Goal: Task Accomplishment & Management: Complete application form

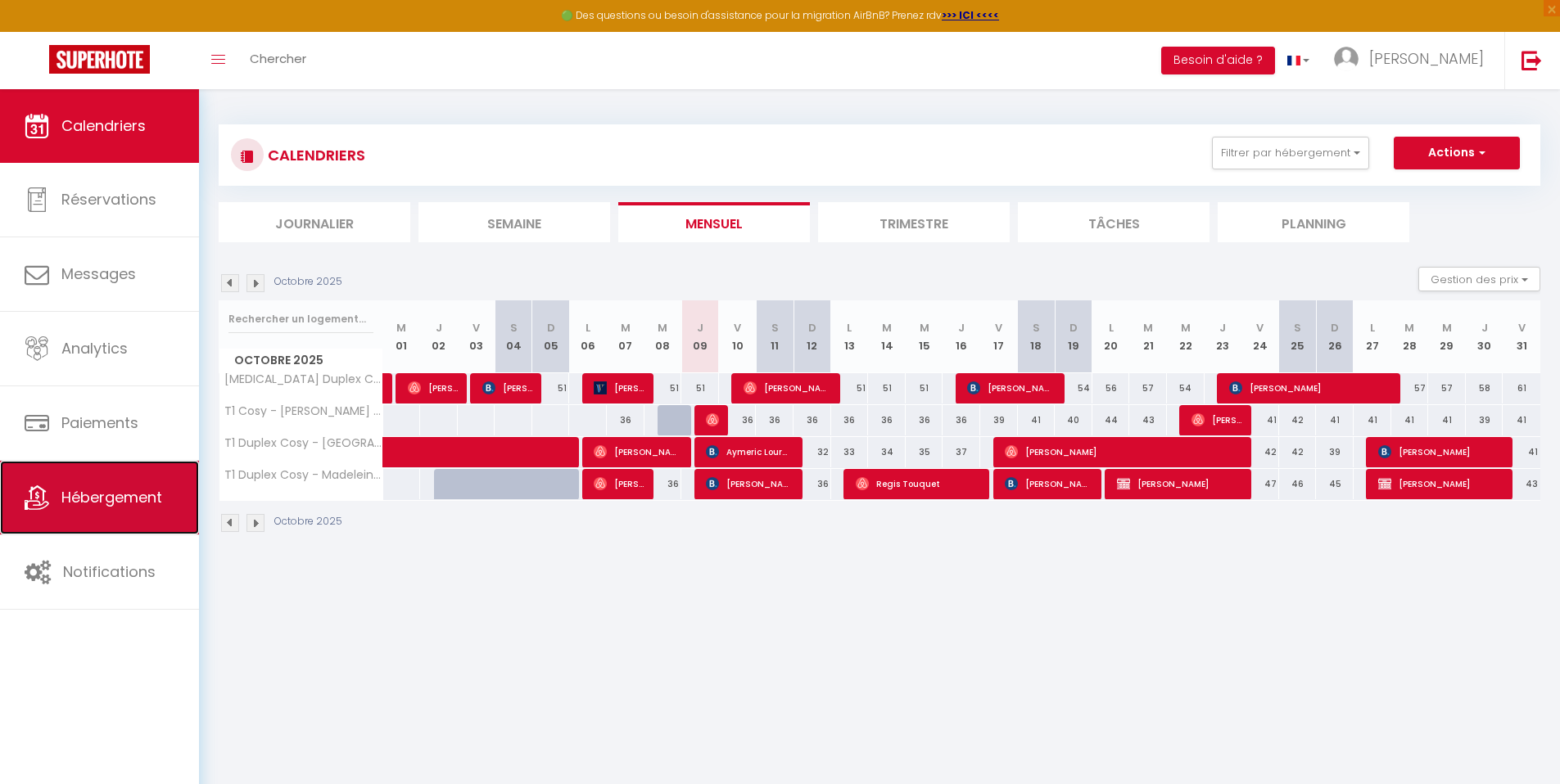
click at [132, 489] on span "Hébergement" at bounding box center [111, 497] width 100 height 20
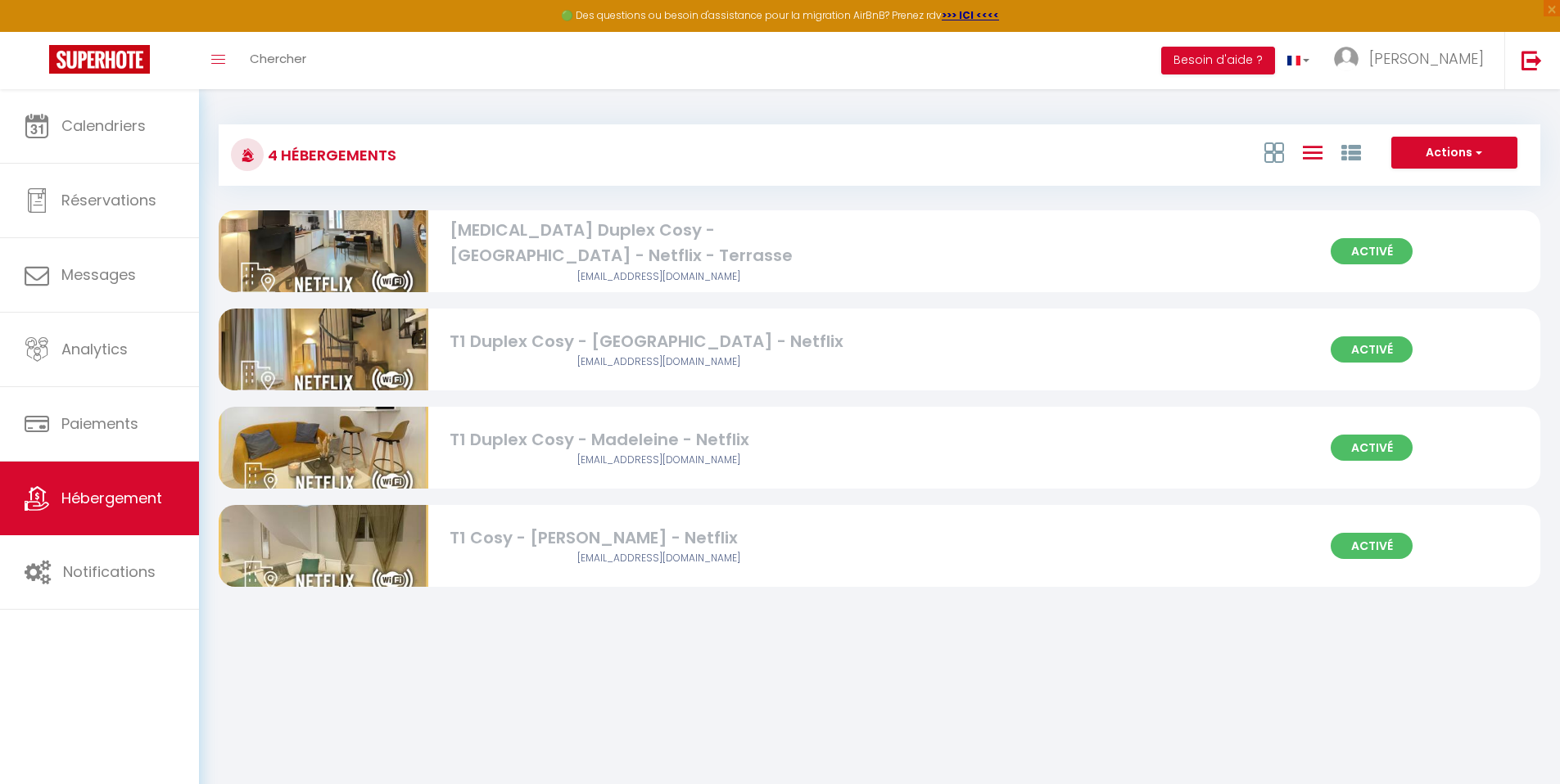
click at [490, 551] on div "[EMAIL_ADDRESS][DOMAIN_NAME]" at bounding box center [659, 558] width 419 height 16
select select "3"
select select "2"
select select "1"
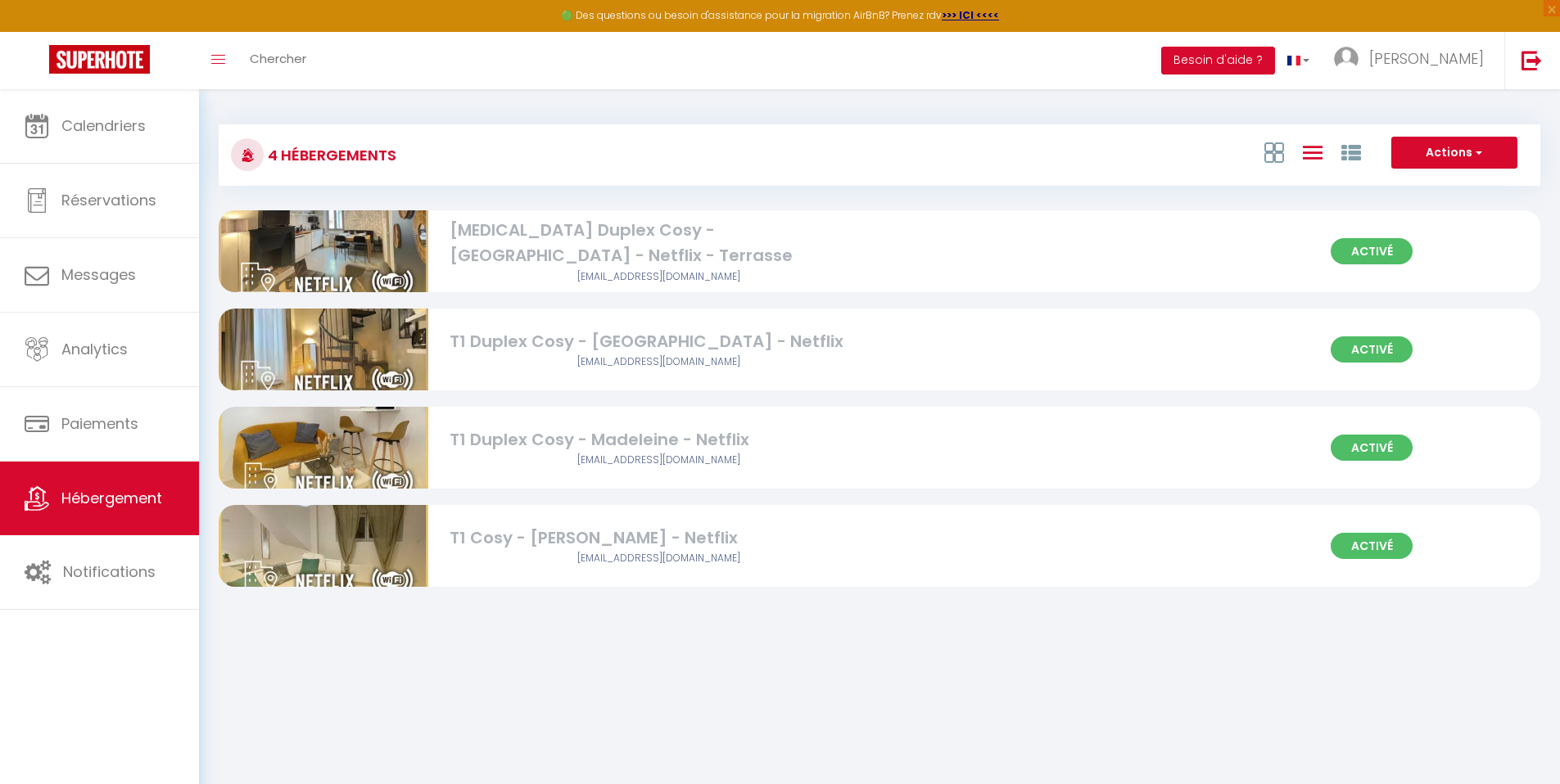
select select
select select "28"
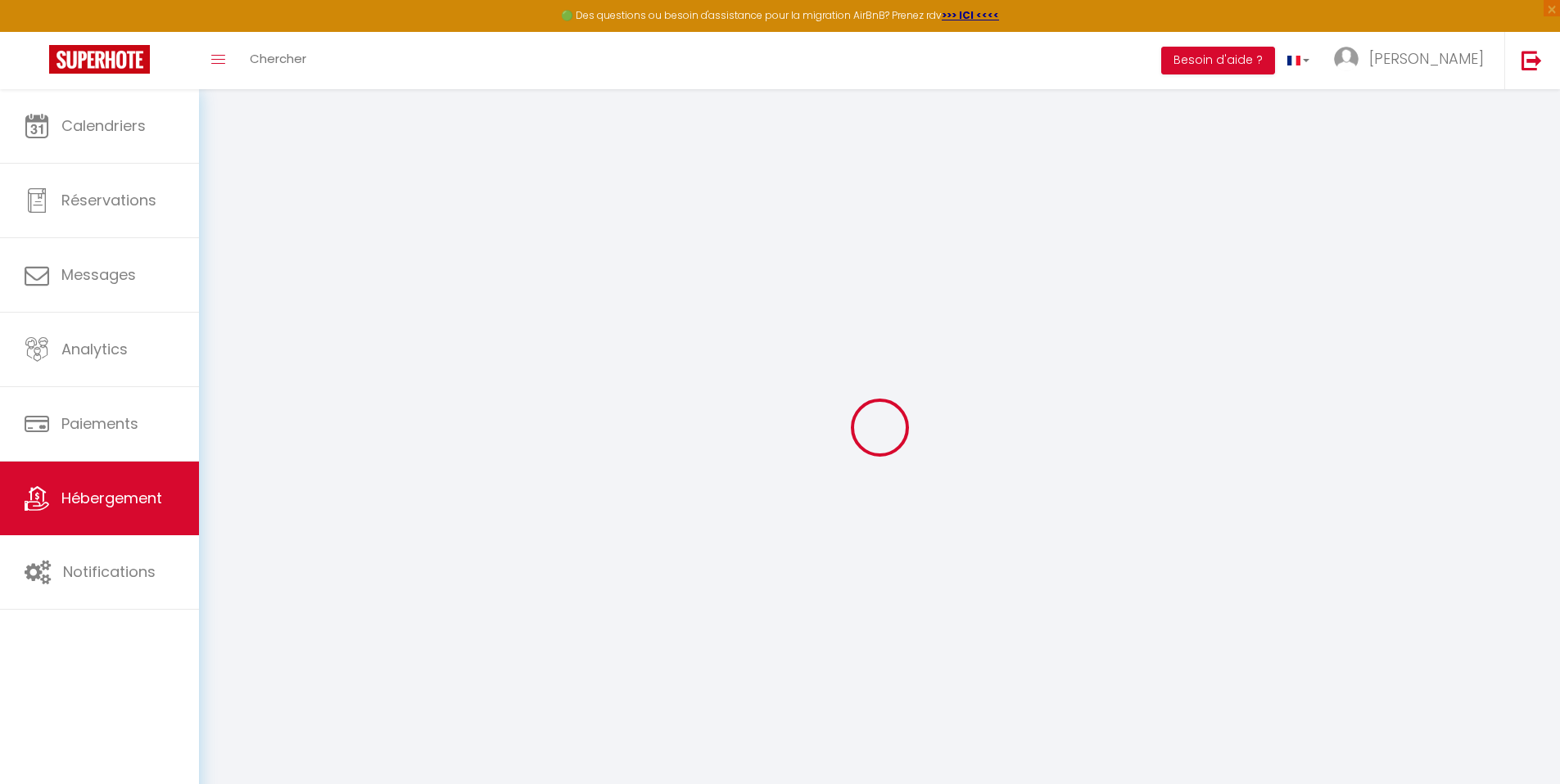
select select
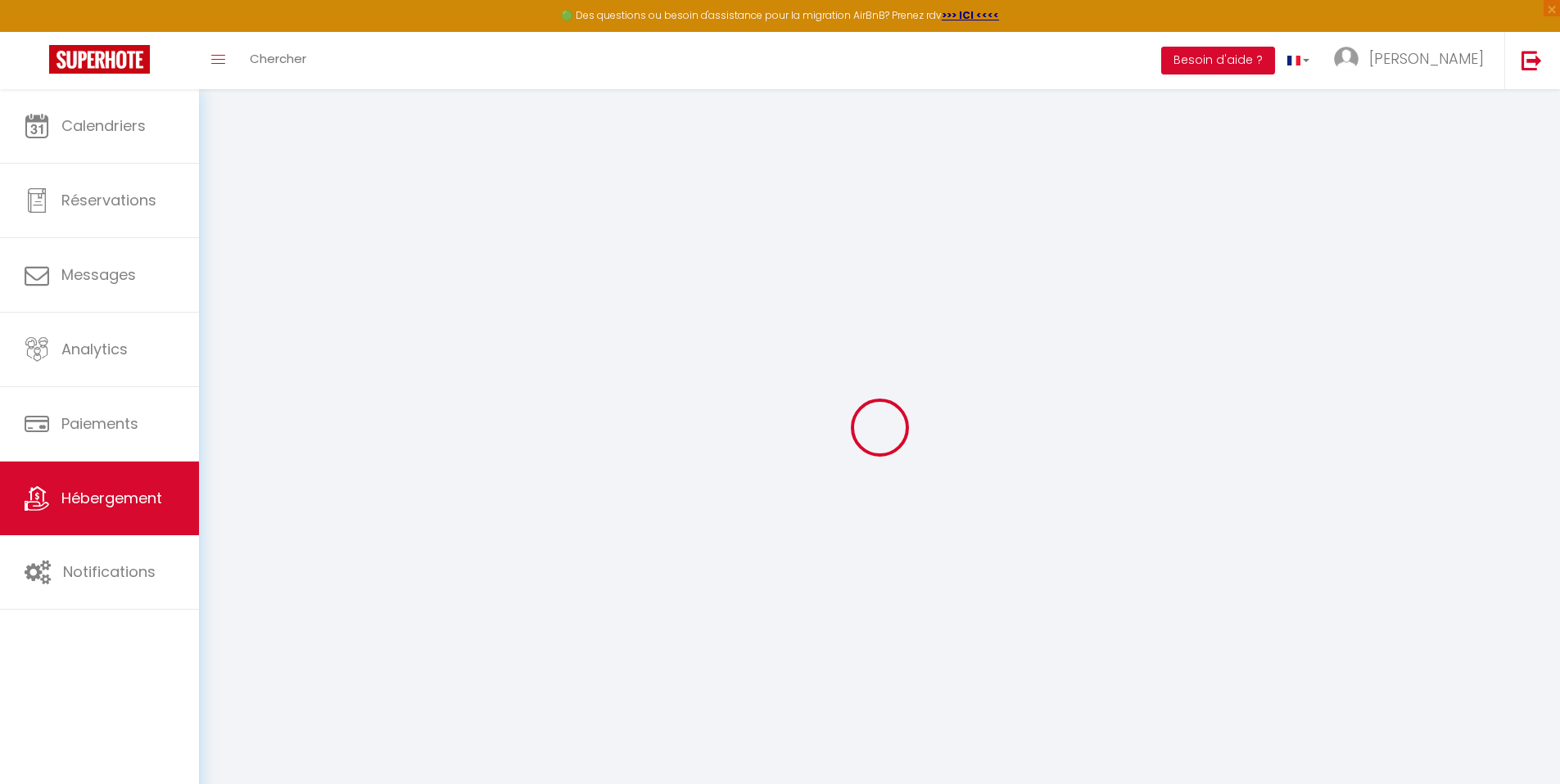
select select
checkbox input "false"
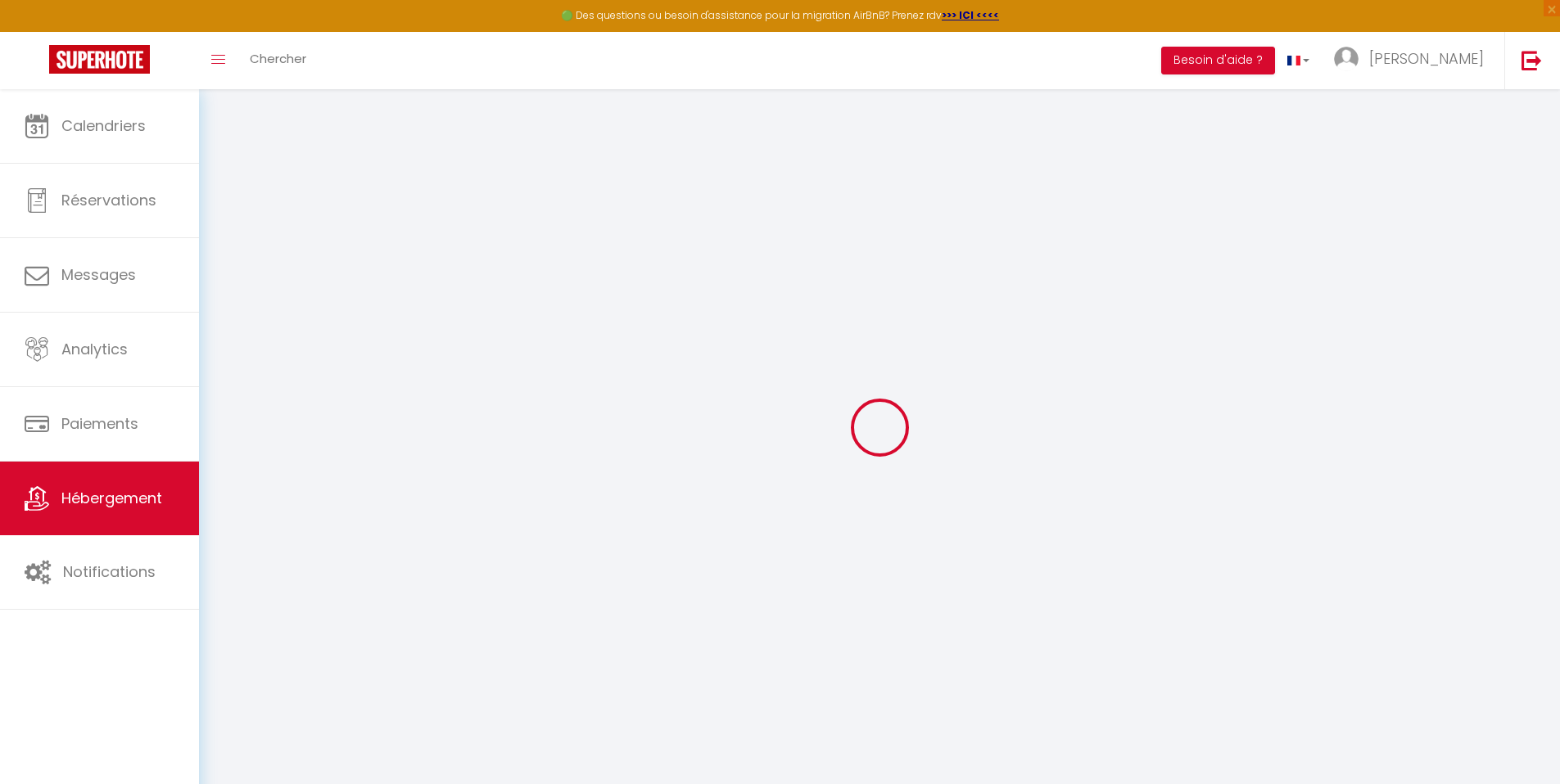
select select
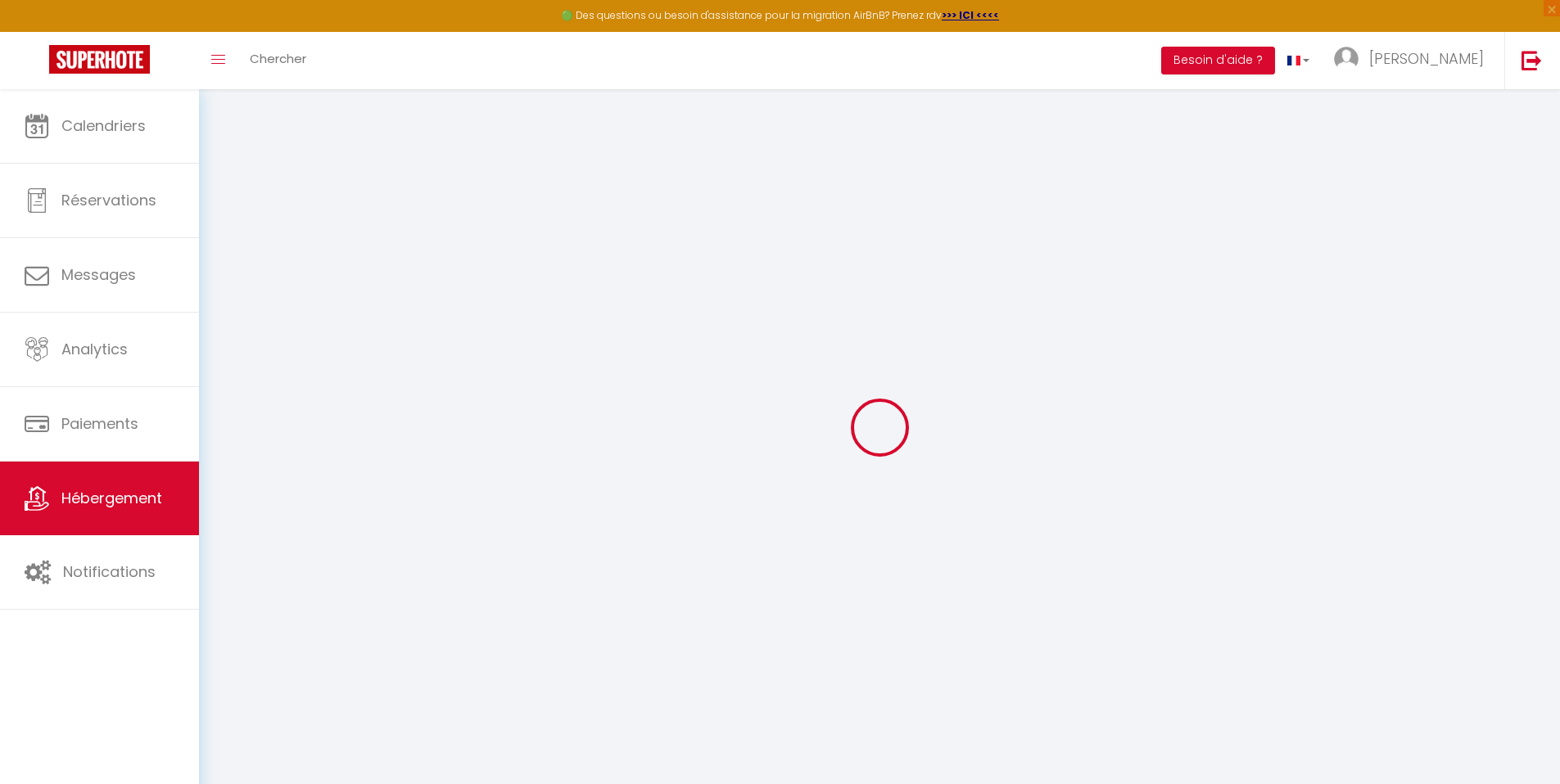
select select
checkbox input "false"
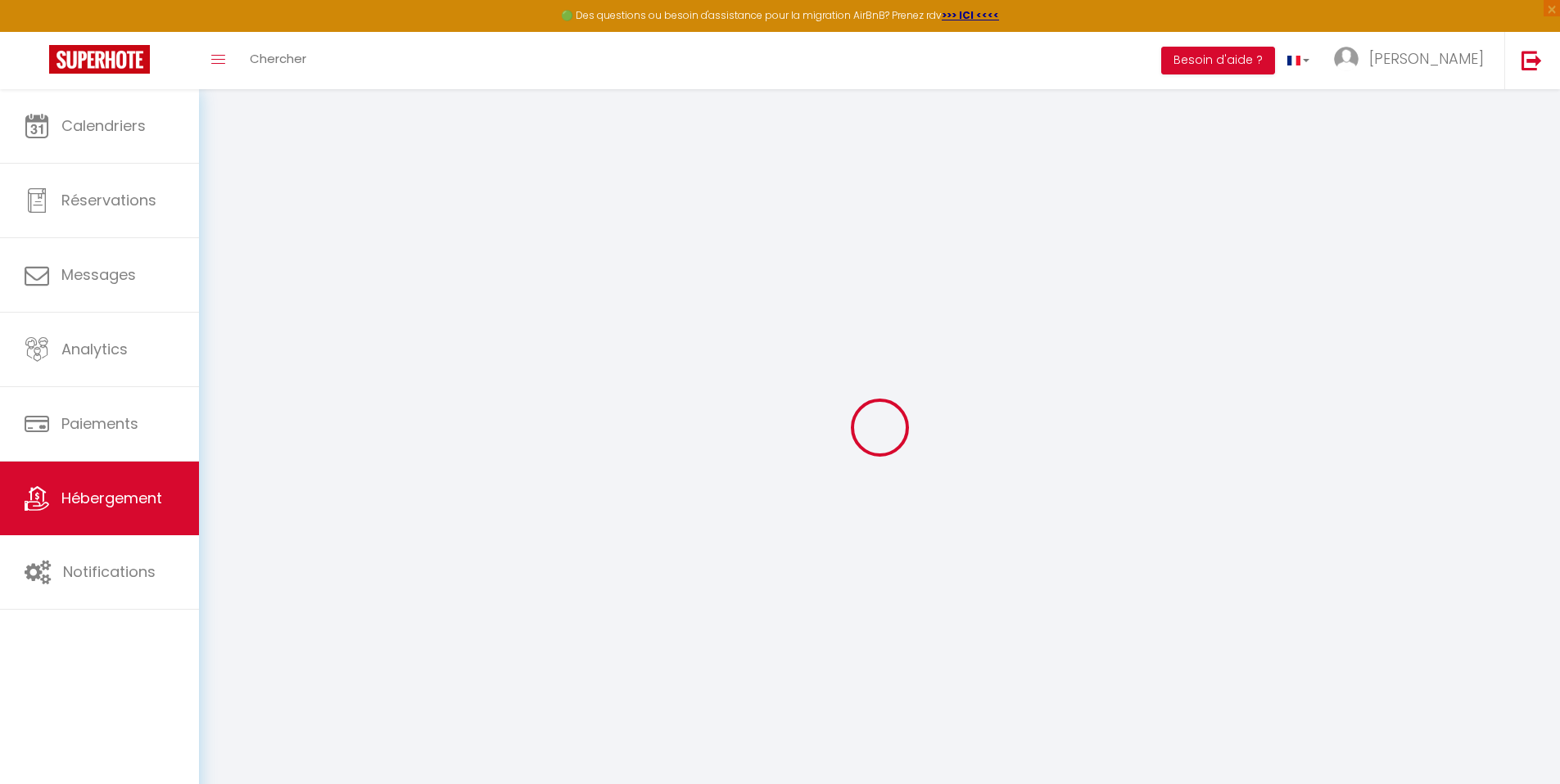
checkbox input "false"
select select
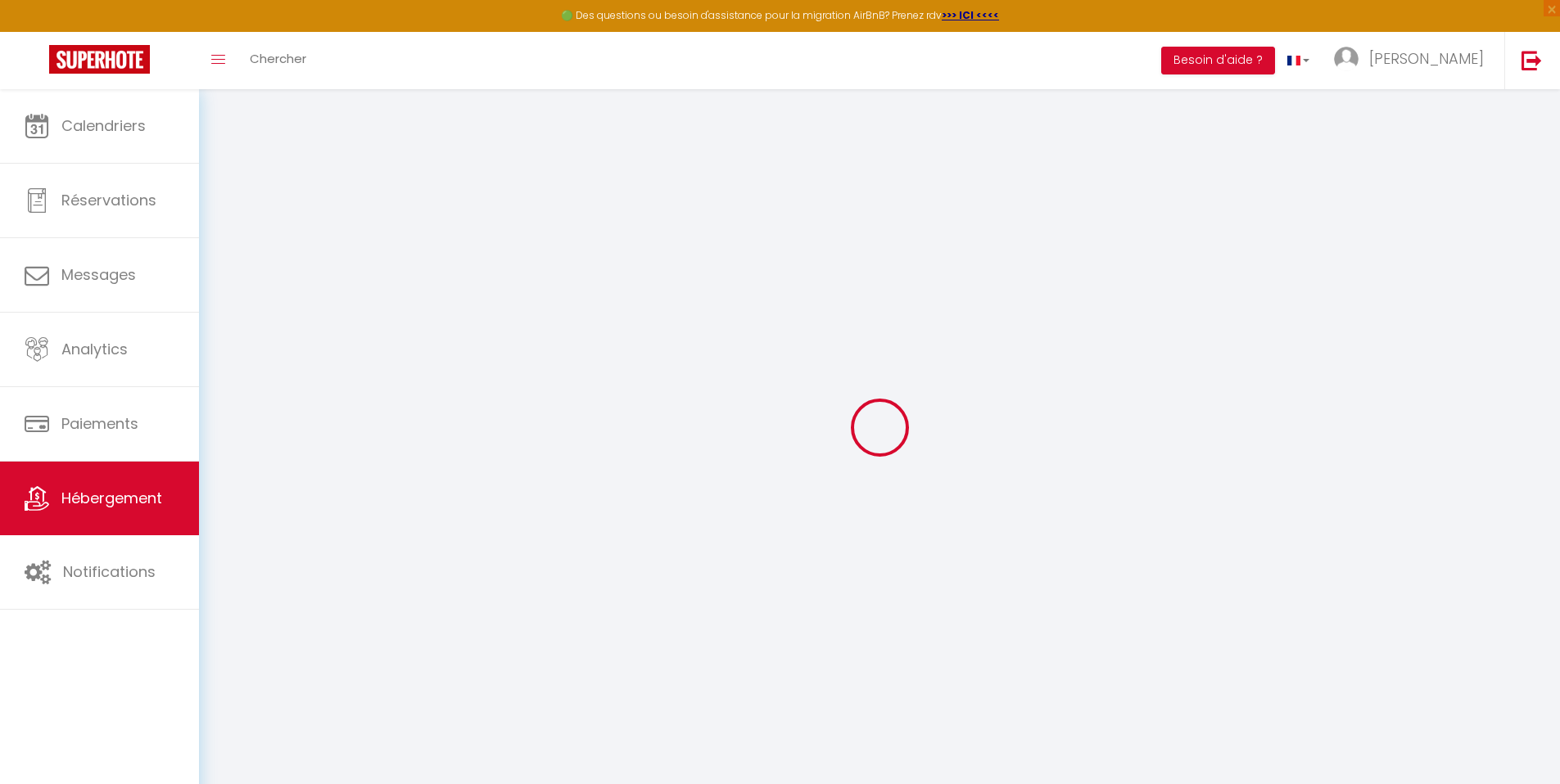
select select
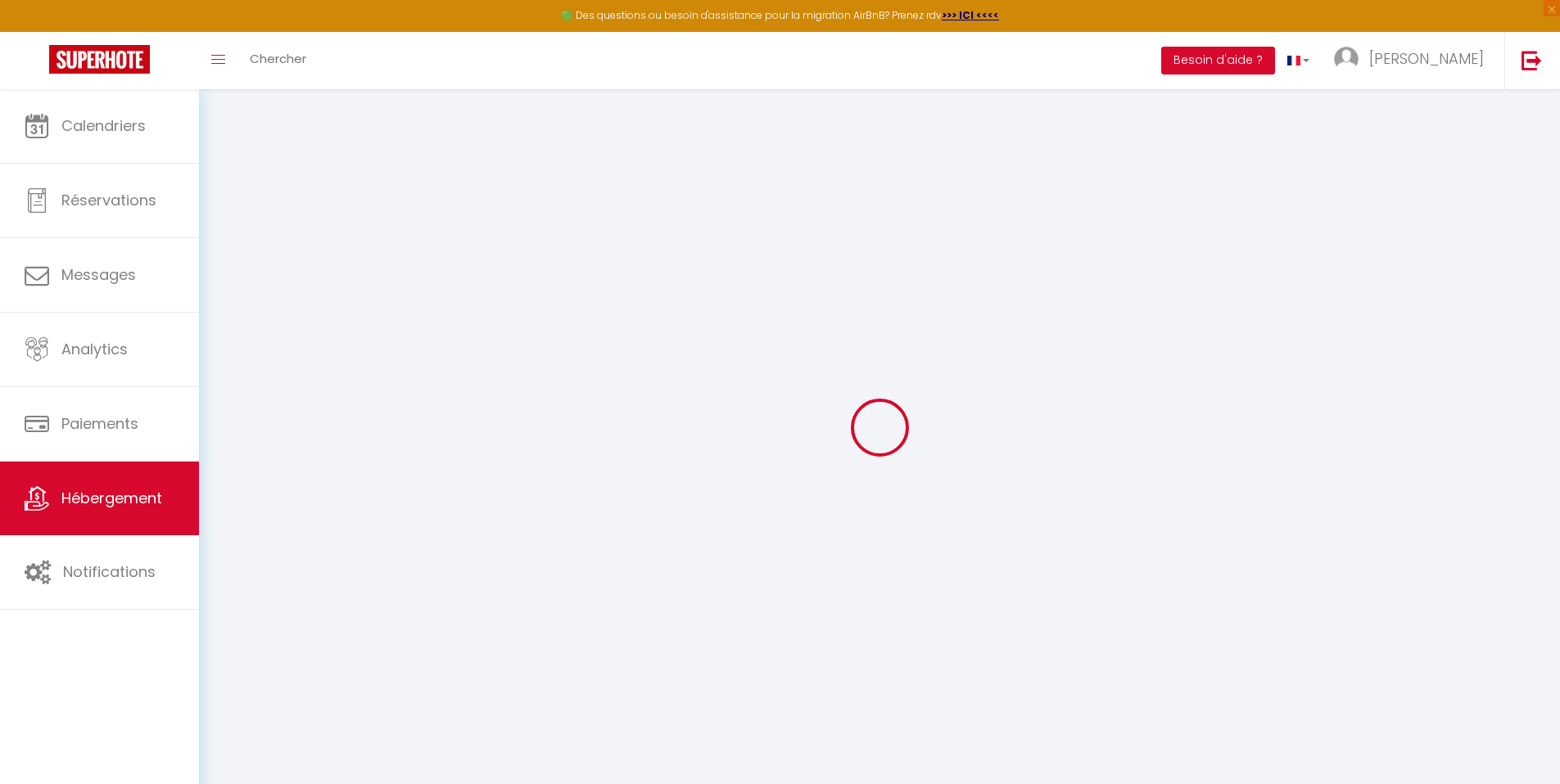
checkbox input "false"
select select
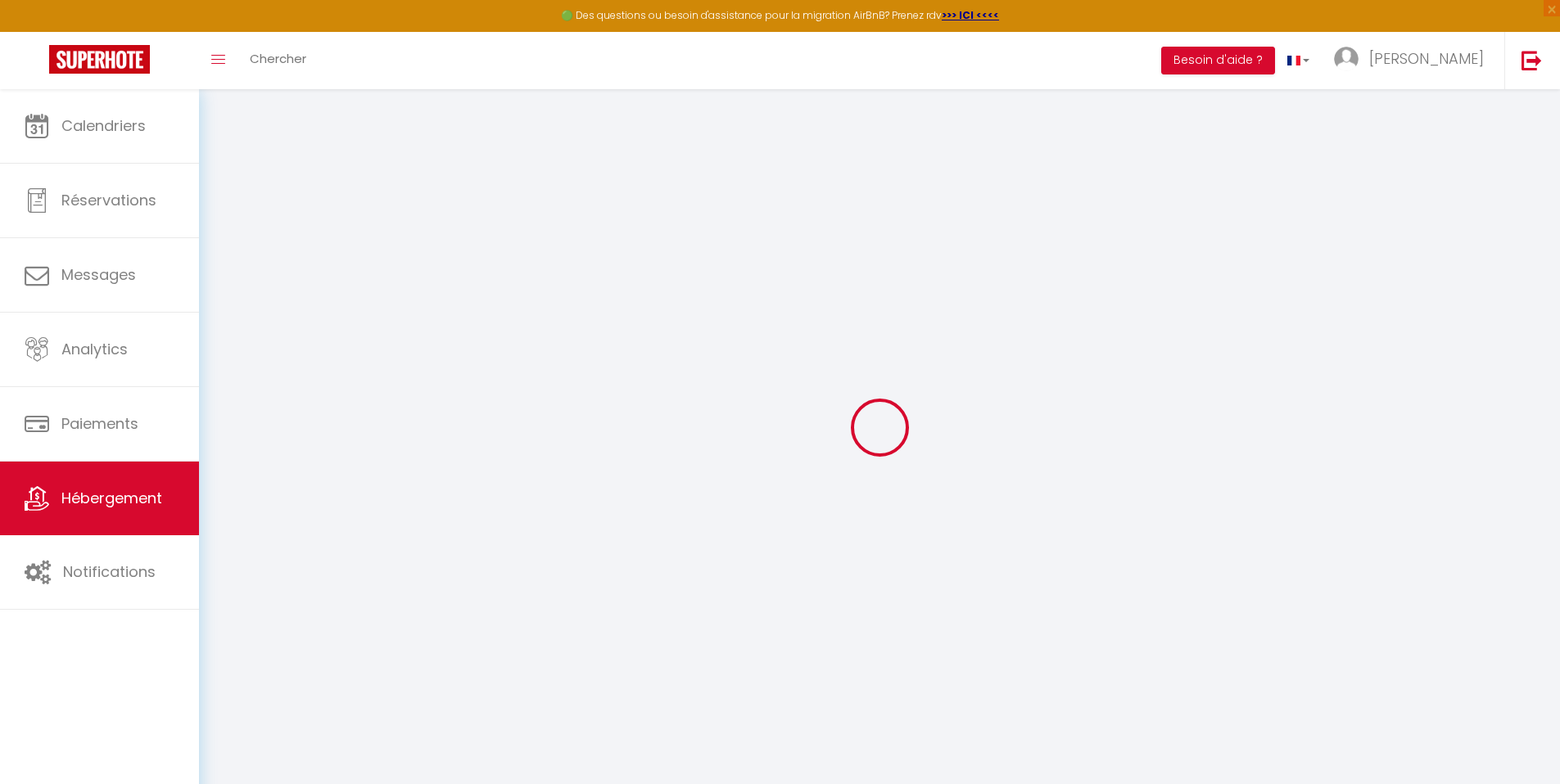
select select
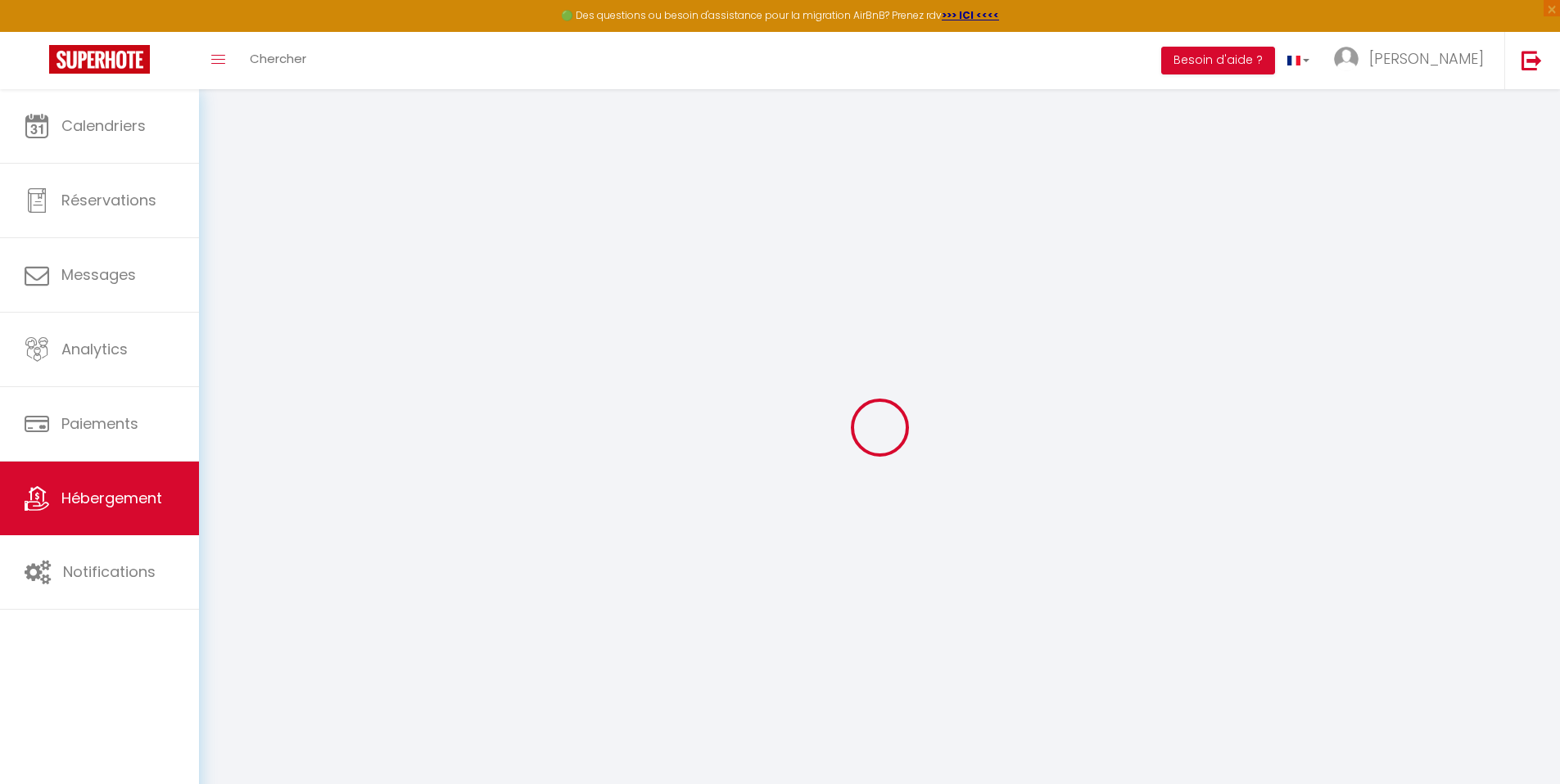
select select
checkbox input "false"
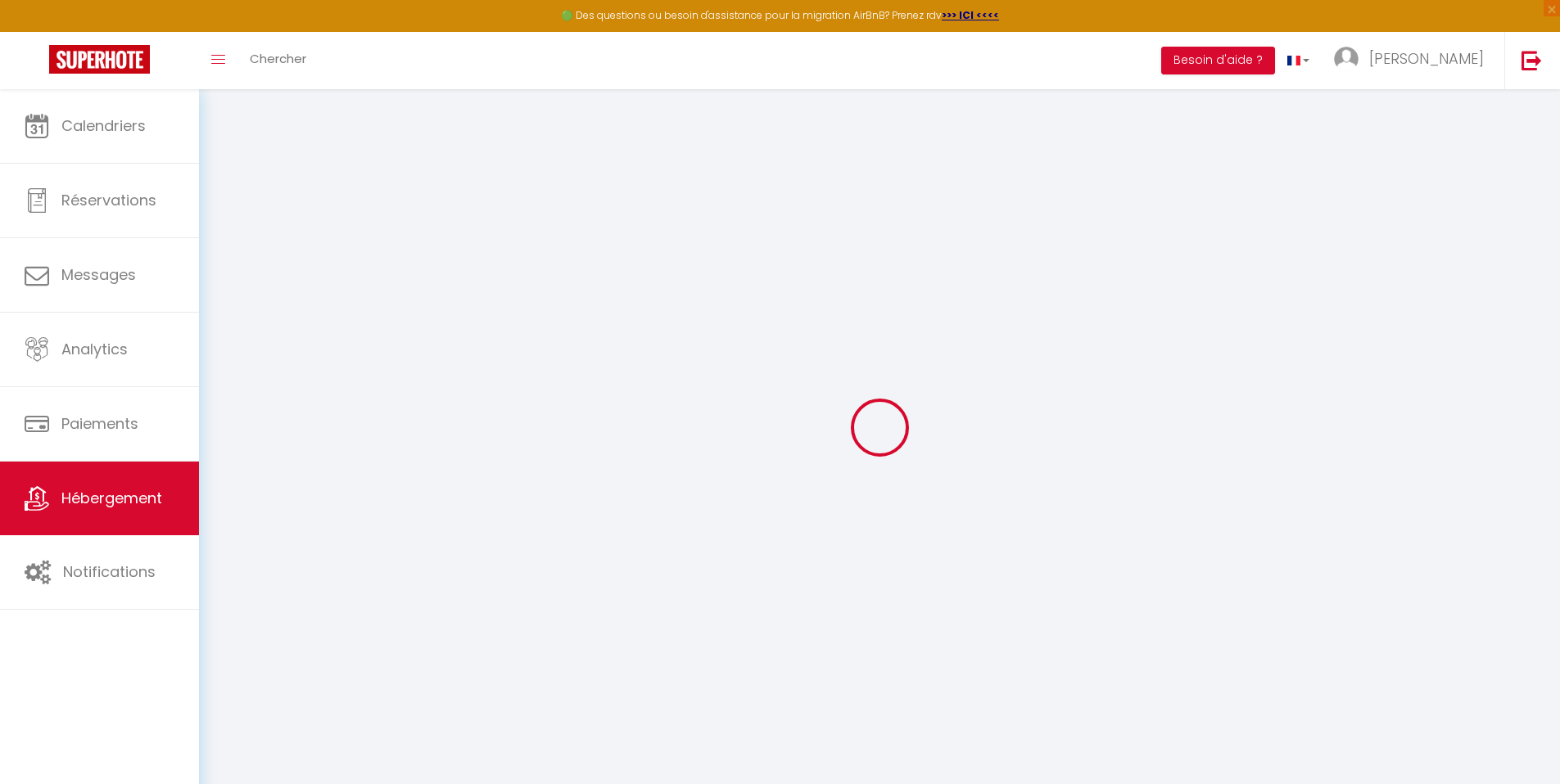
checkbox input "false"
select select
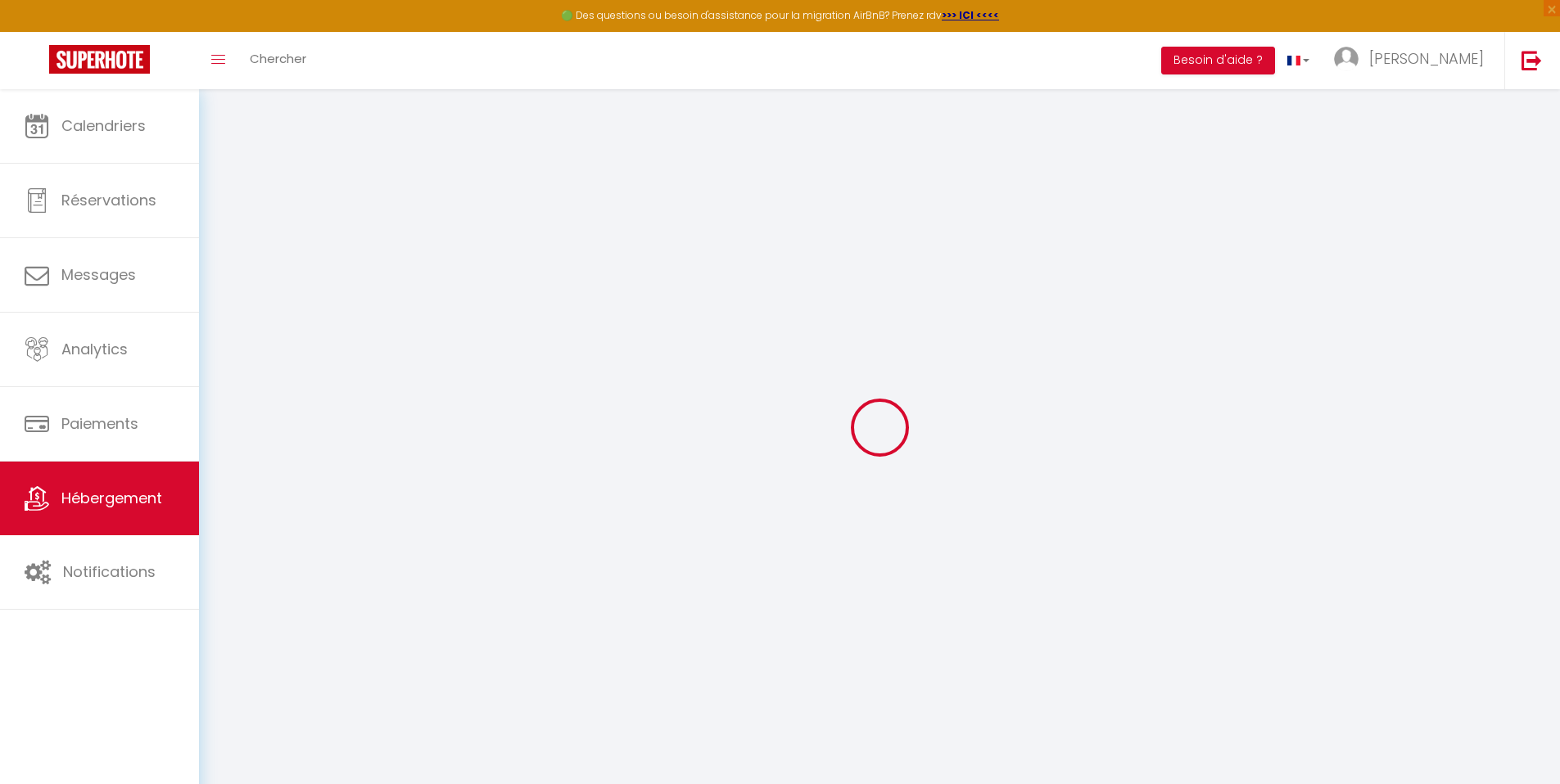
select select
checkbox input "false"
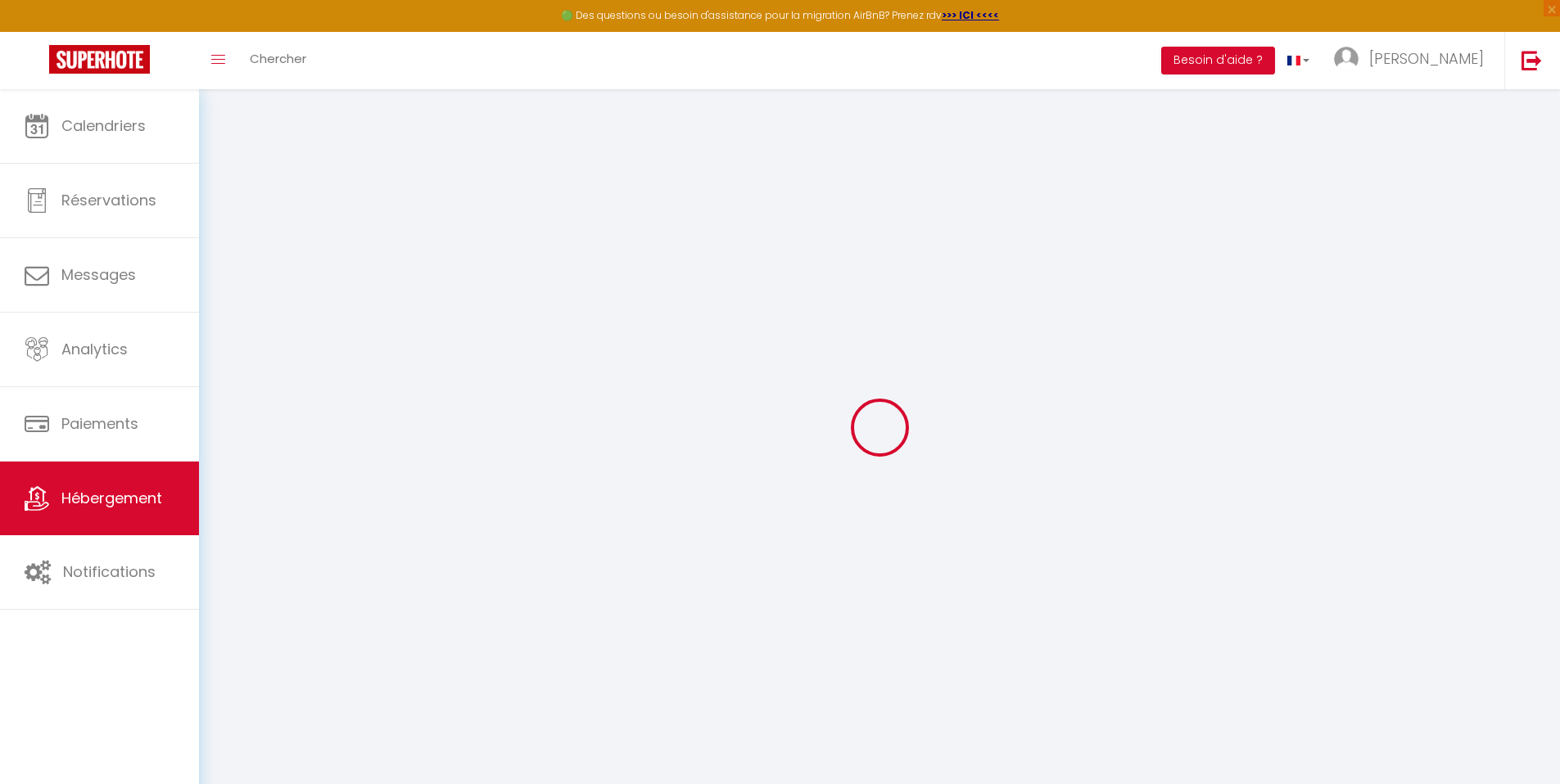
checkbox input "false"
select select
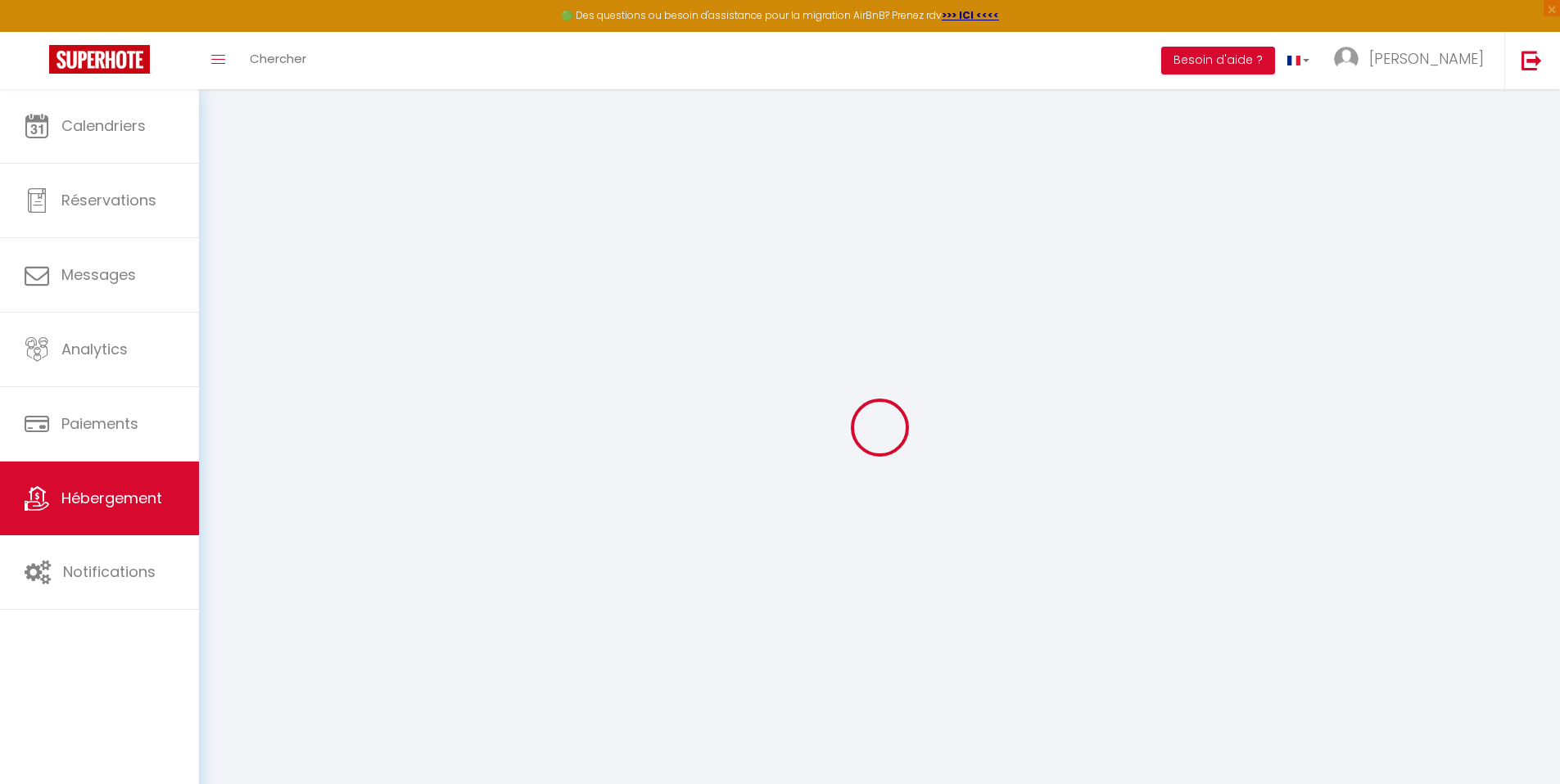
type input "T1 Cosy - [PERSON_NAME] - Netflix"
type input "Les Apparts [PERSON_NAME]"
type input "[STREET_ADDRESS]"
type input "47500"
type input "Fumel"
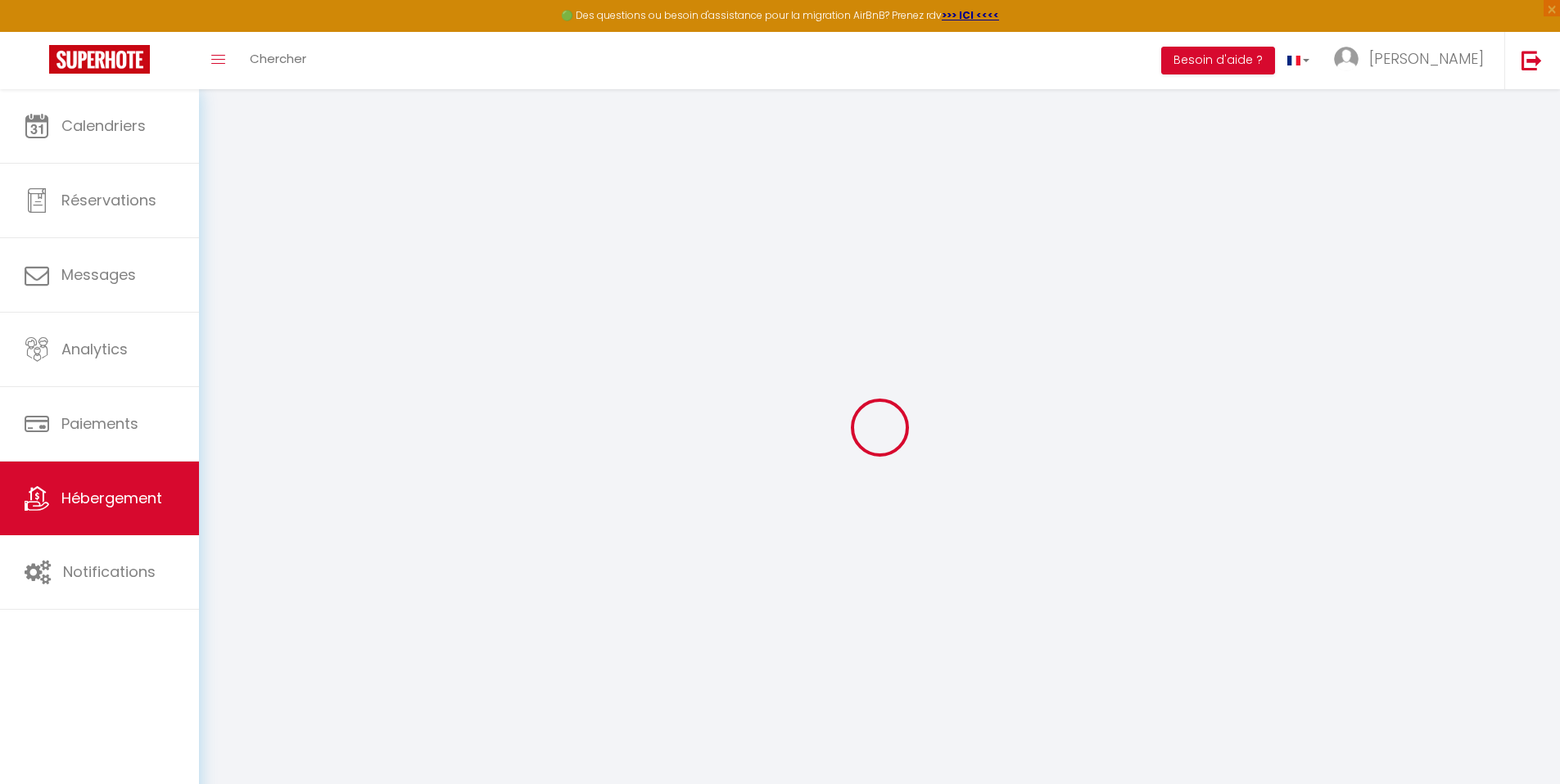
select select "2"
select select "0"
type input "47"
type input "25"
type input "4.84"
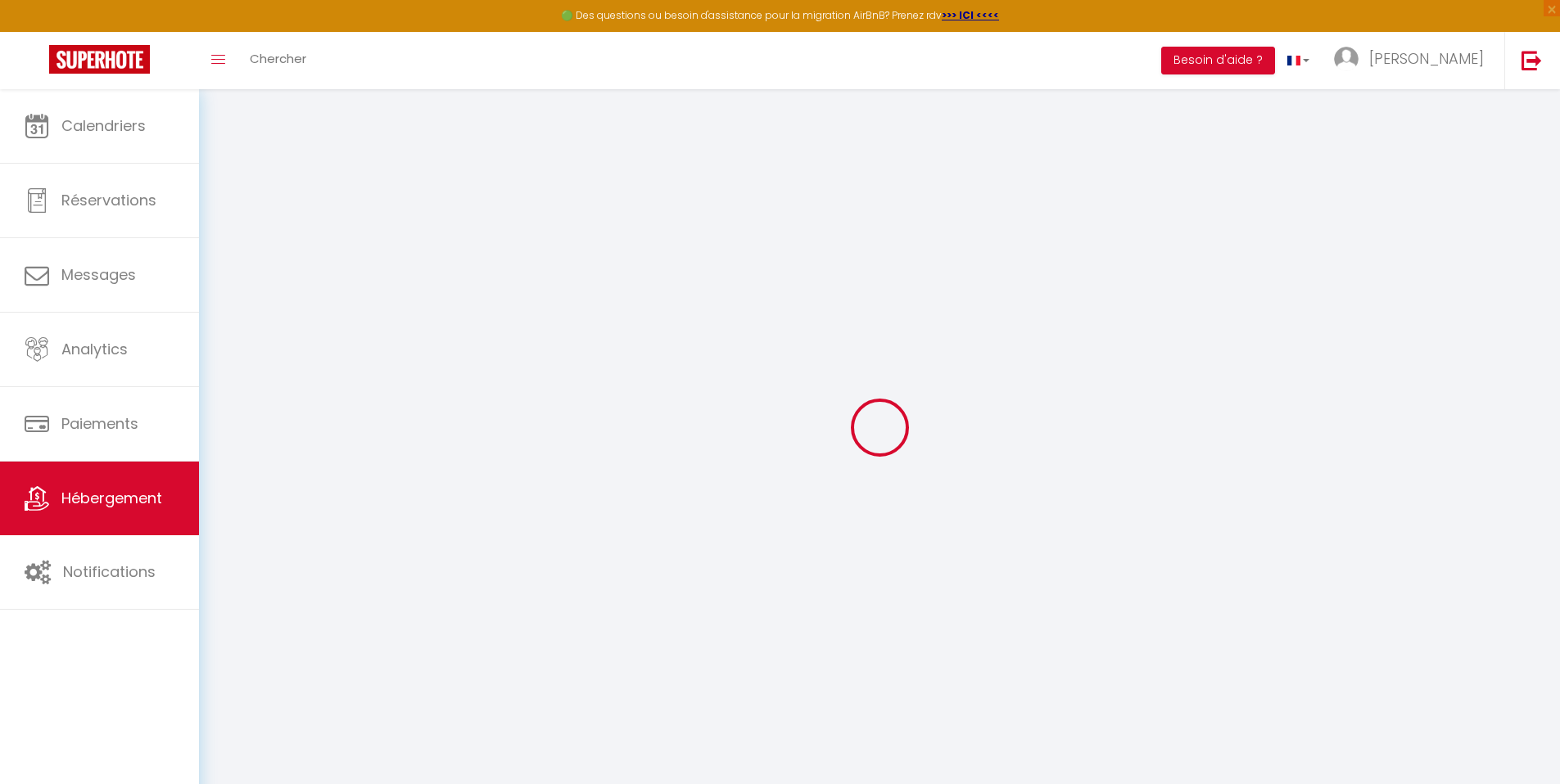
type input "4.84"
type input "300"
select select
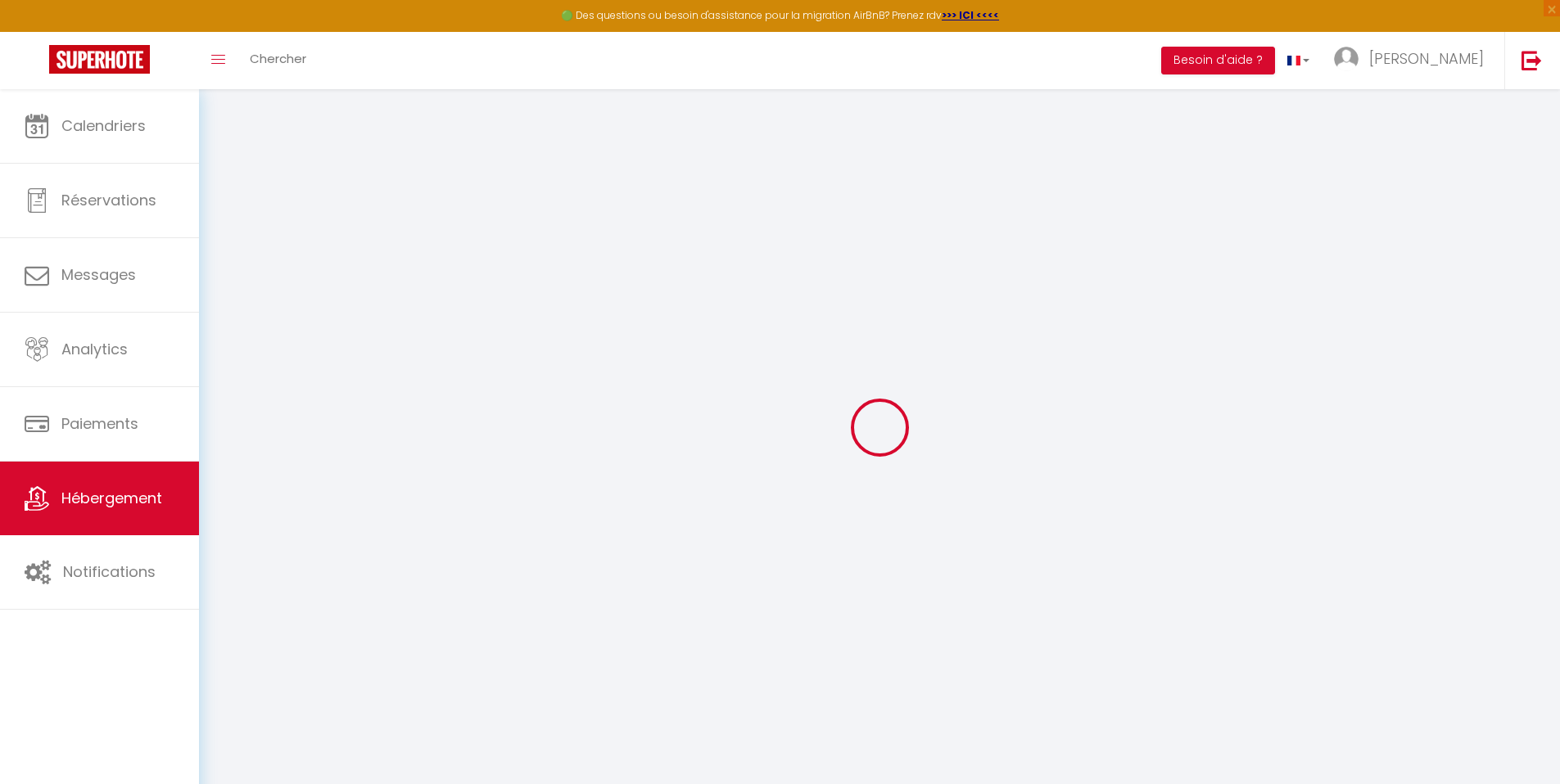
select select
type input "[STREET_ADDRESS]"
type input "24100"
type input "Bergerac"
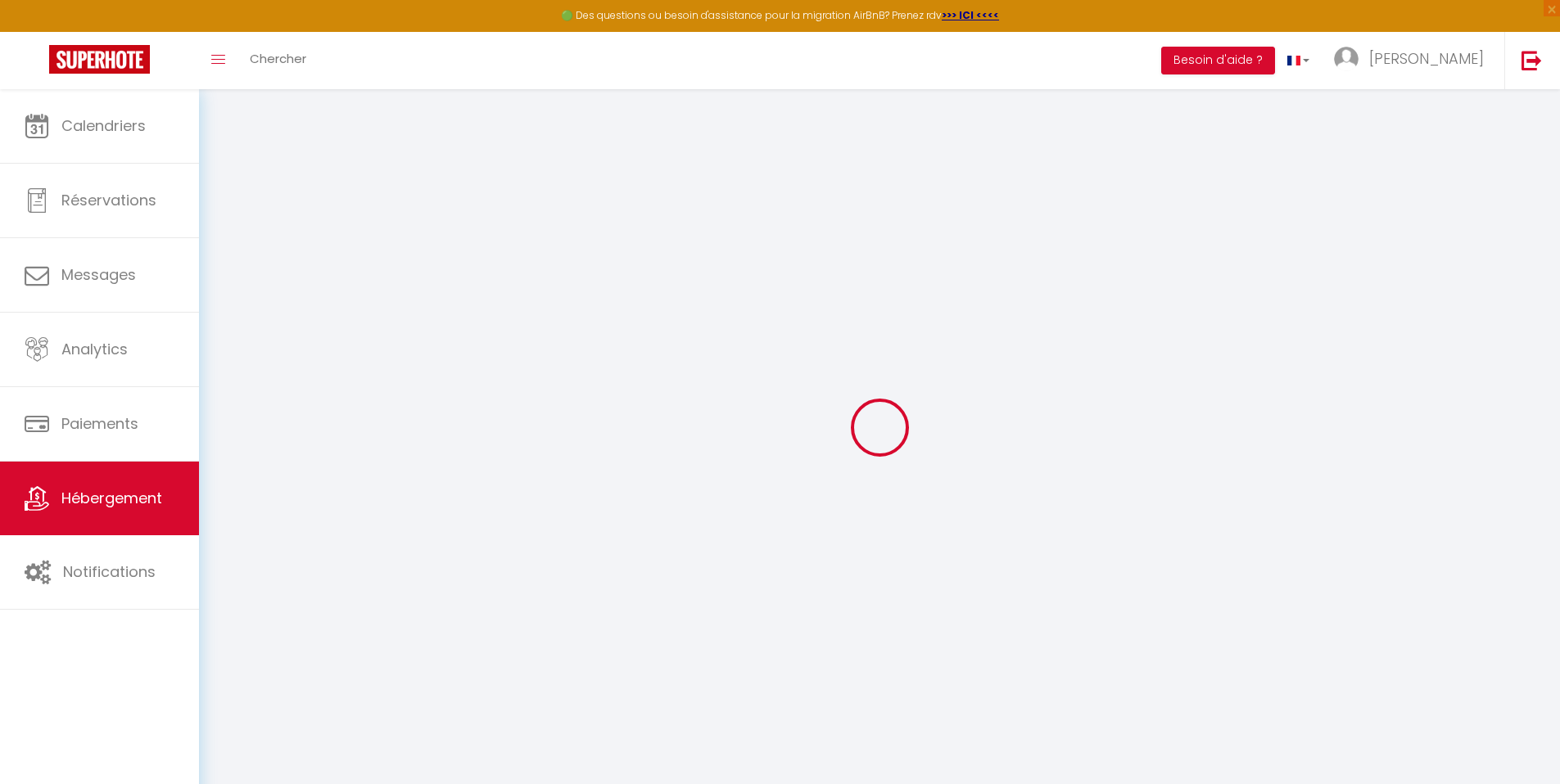
type input "[EMAIL_ADDRESS][DOMAIN_NAME]"
select select "12761"
checkbox input "false"
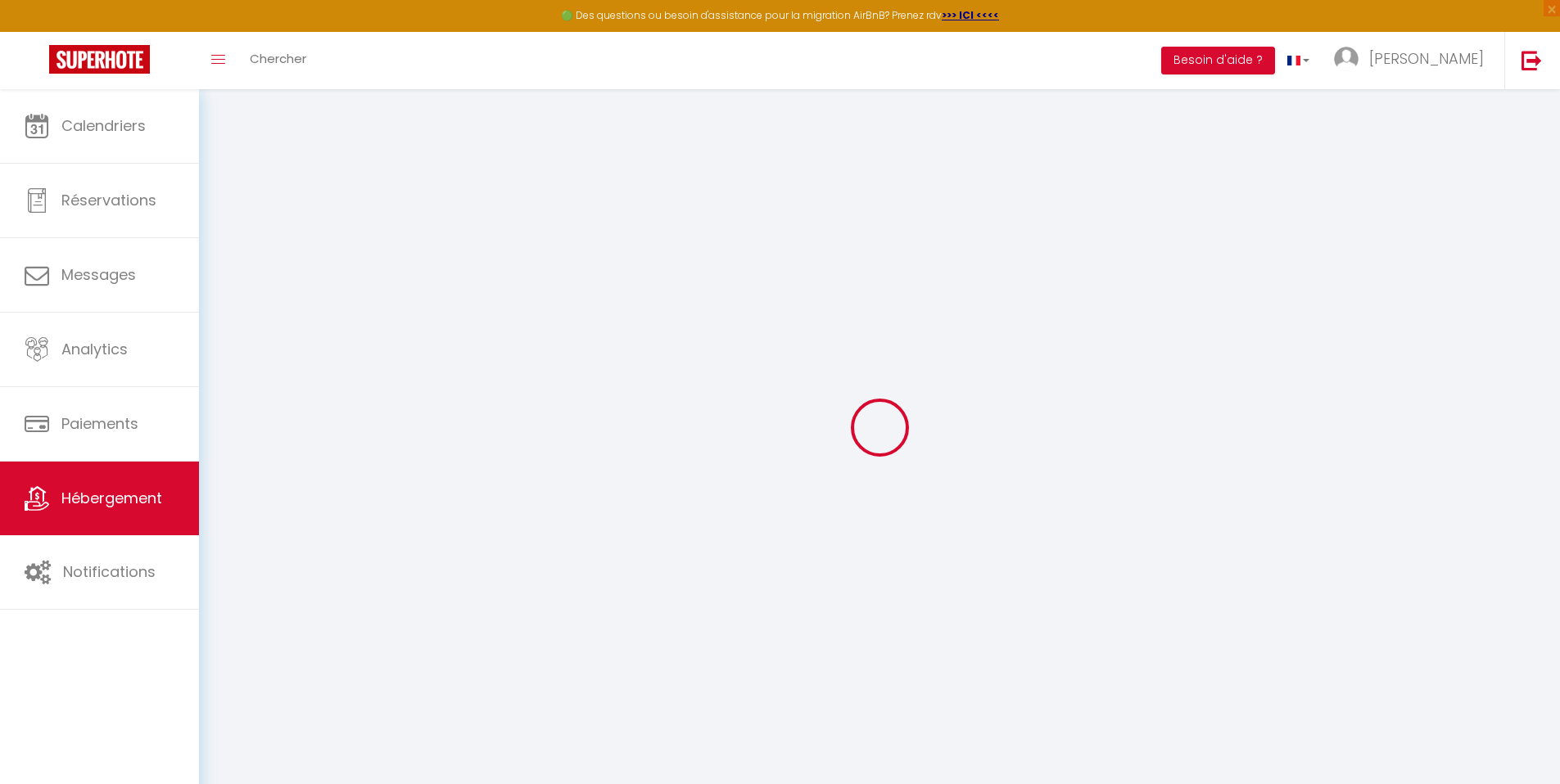
checkbox input "false"
radio input "true"
type input "0"
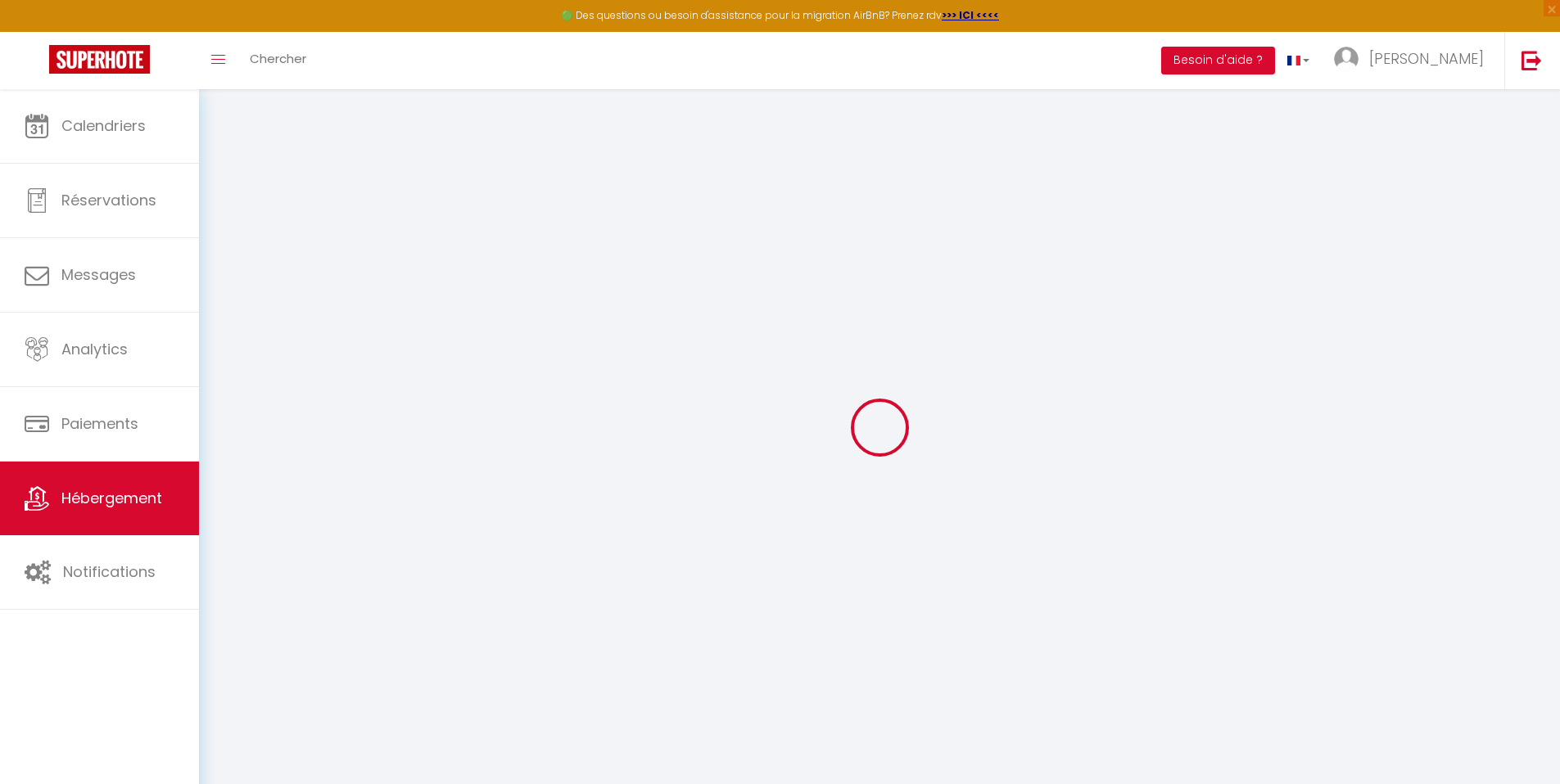
type input "0"
select select "+ 22 %"
select select "+ 33 %"
select select "+ 25 %"
select select "16:00"
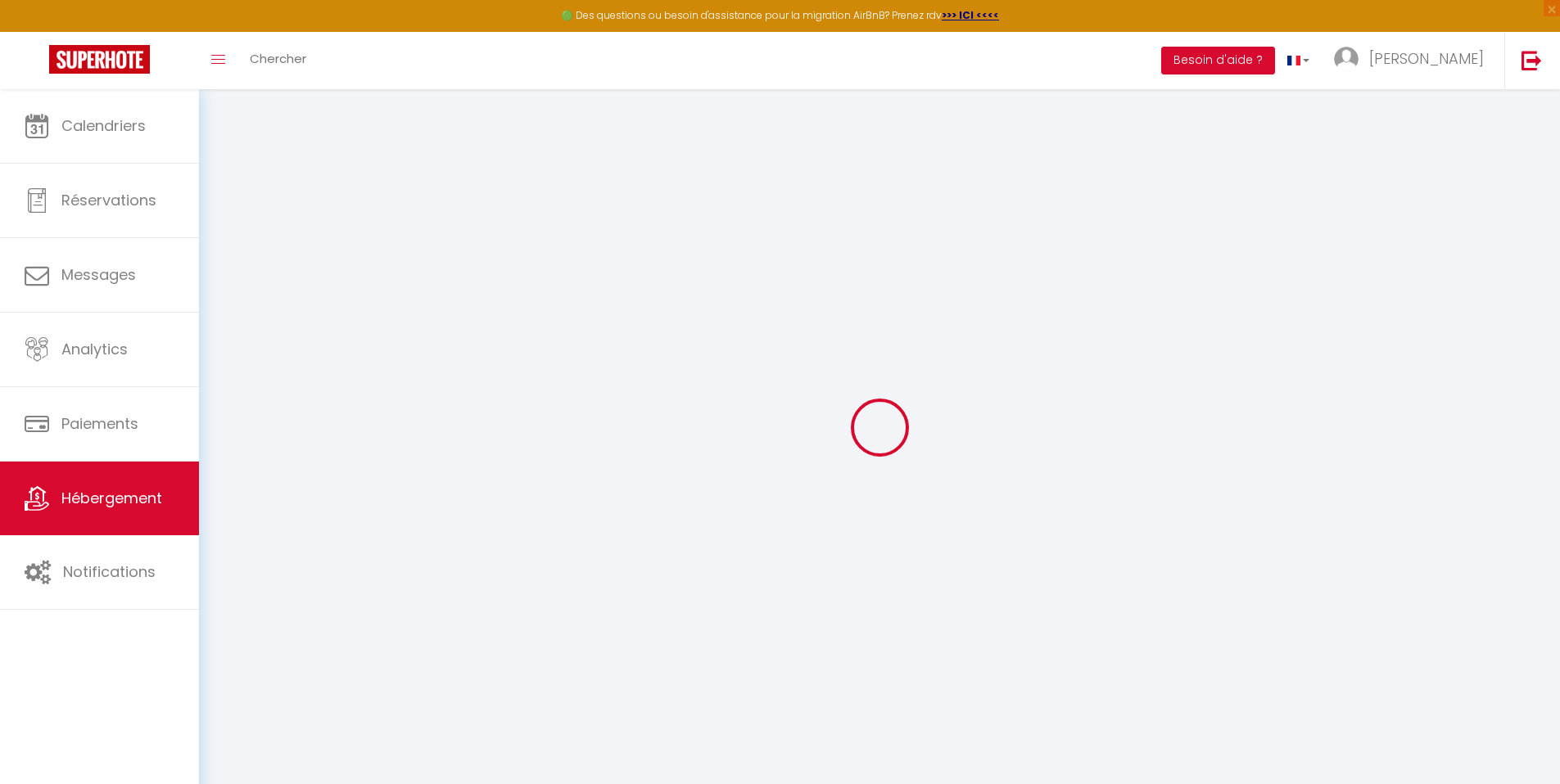
select select "23:45"
select select "11:00"
select select "30"
select select "120"
select select "EUR"
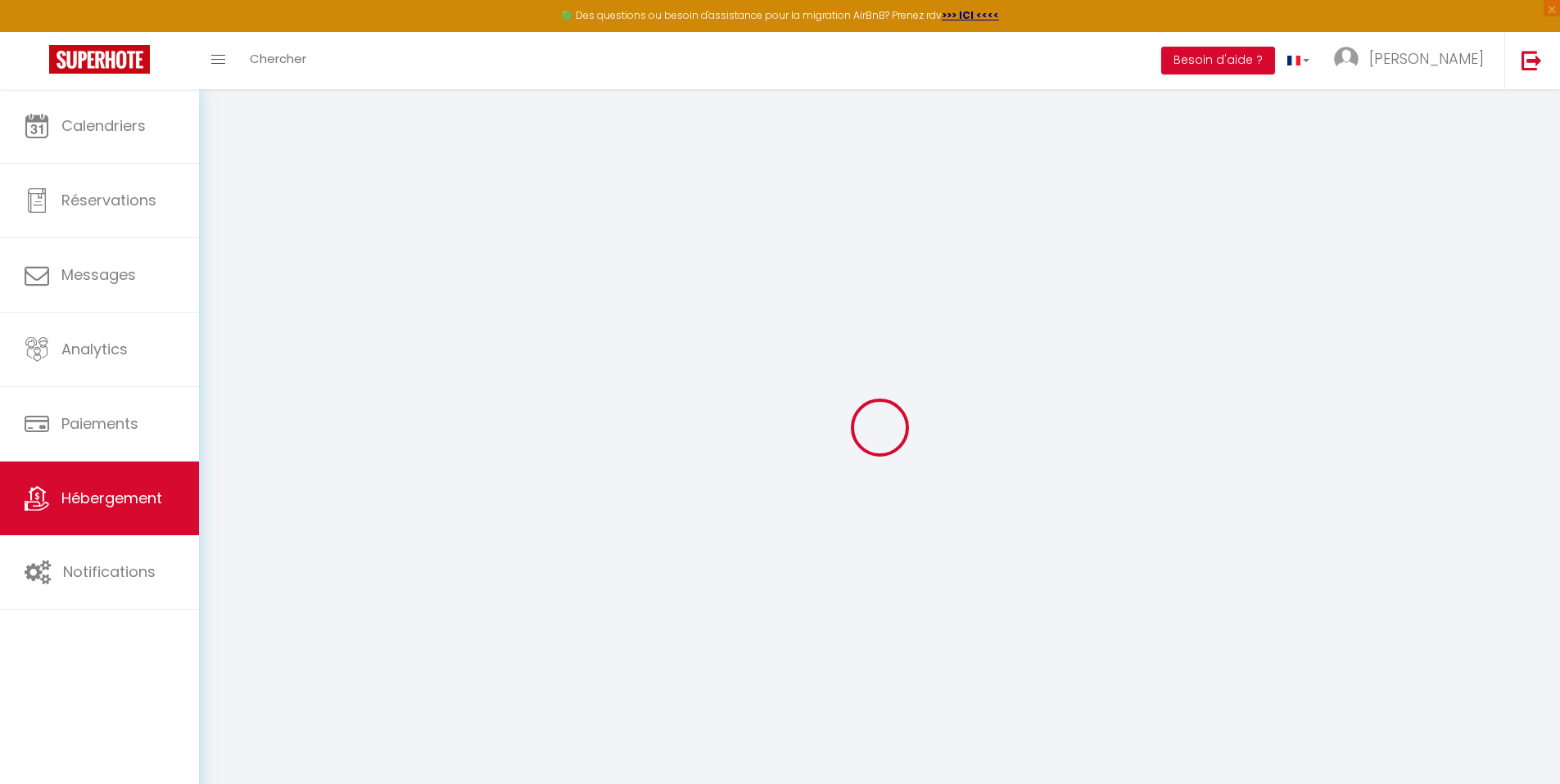
select select
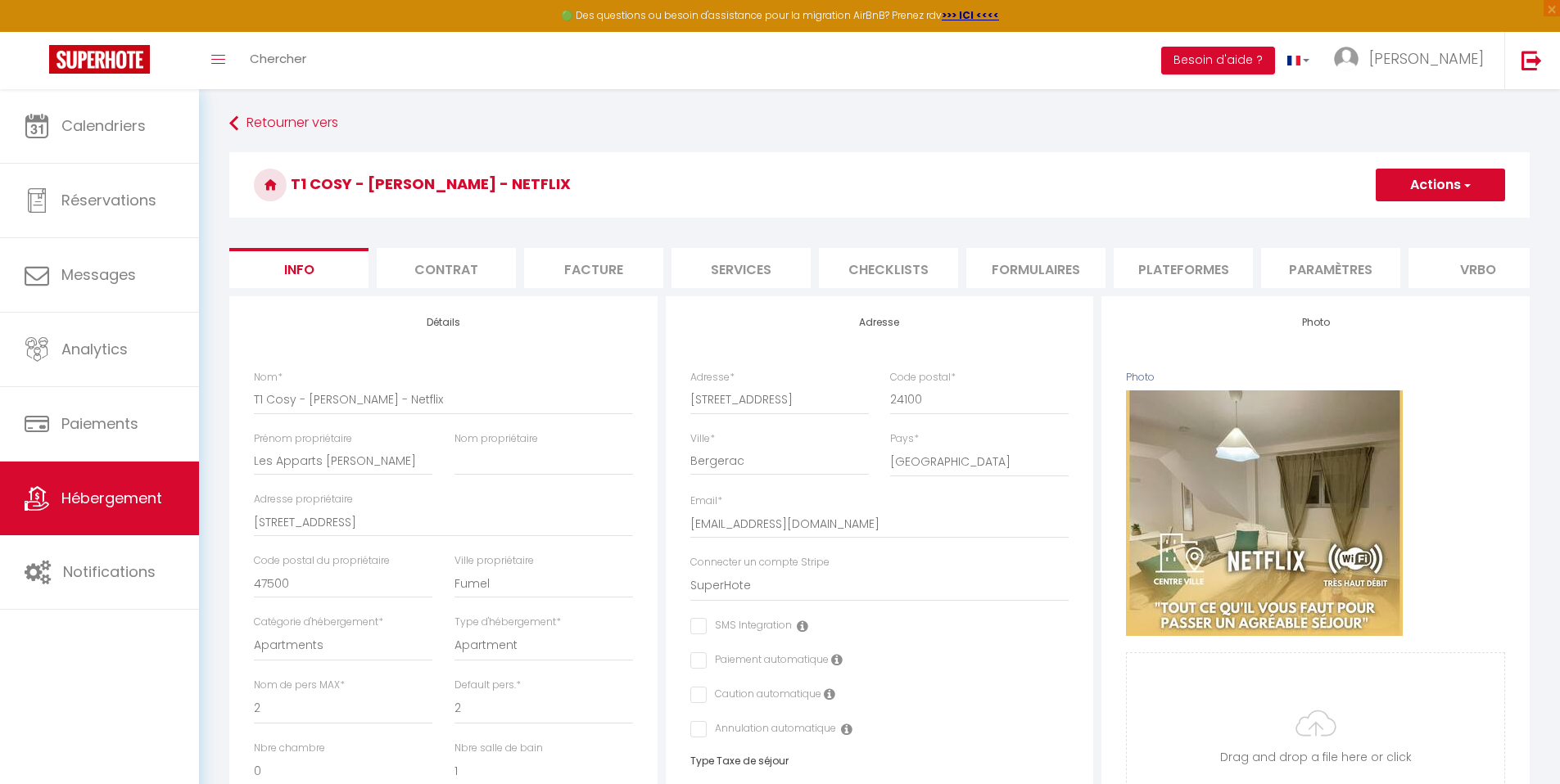
checkbox input "false"
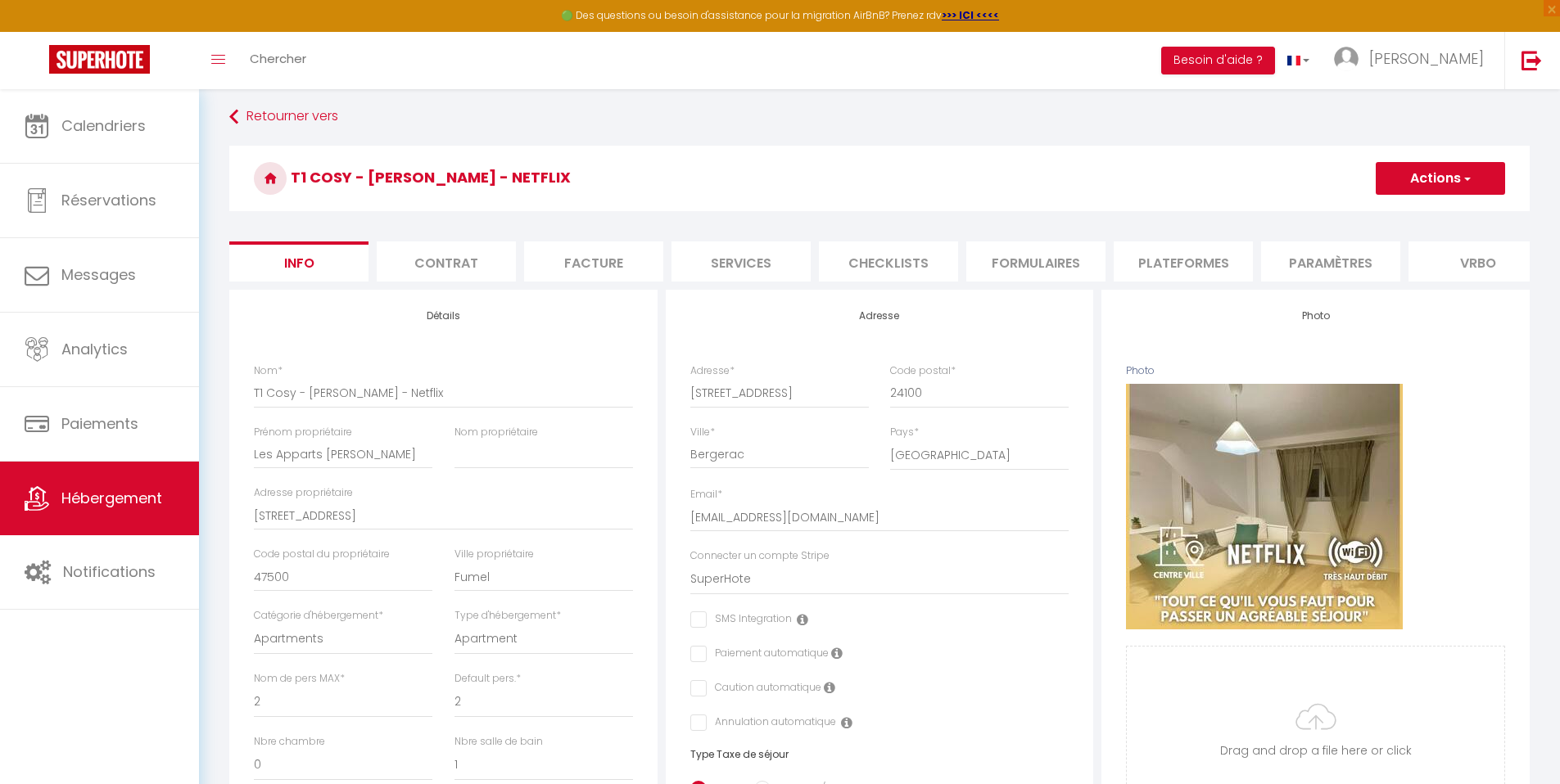
scroll to position [8, 0]
click at [1559, 69] on html "🟢 Des questions ou besoin d'assistance pour la migration AirBnB? Prenez rdv >>>…" at bounding box center [780, 383] width 1560 height 784
drag, startPoint x: 1177, startPoint y: 256, endPoint x: 1202, endPoint y: 254, distance: 25.1
click at [1177, 256] on li "Plateformes" at bounding box center [1183, 260] width 139 height 40
select select
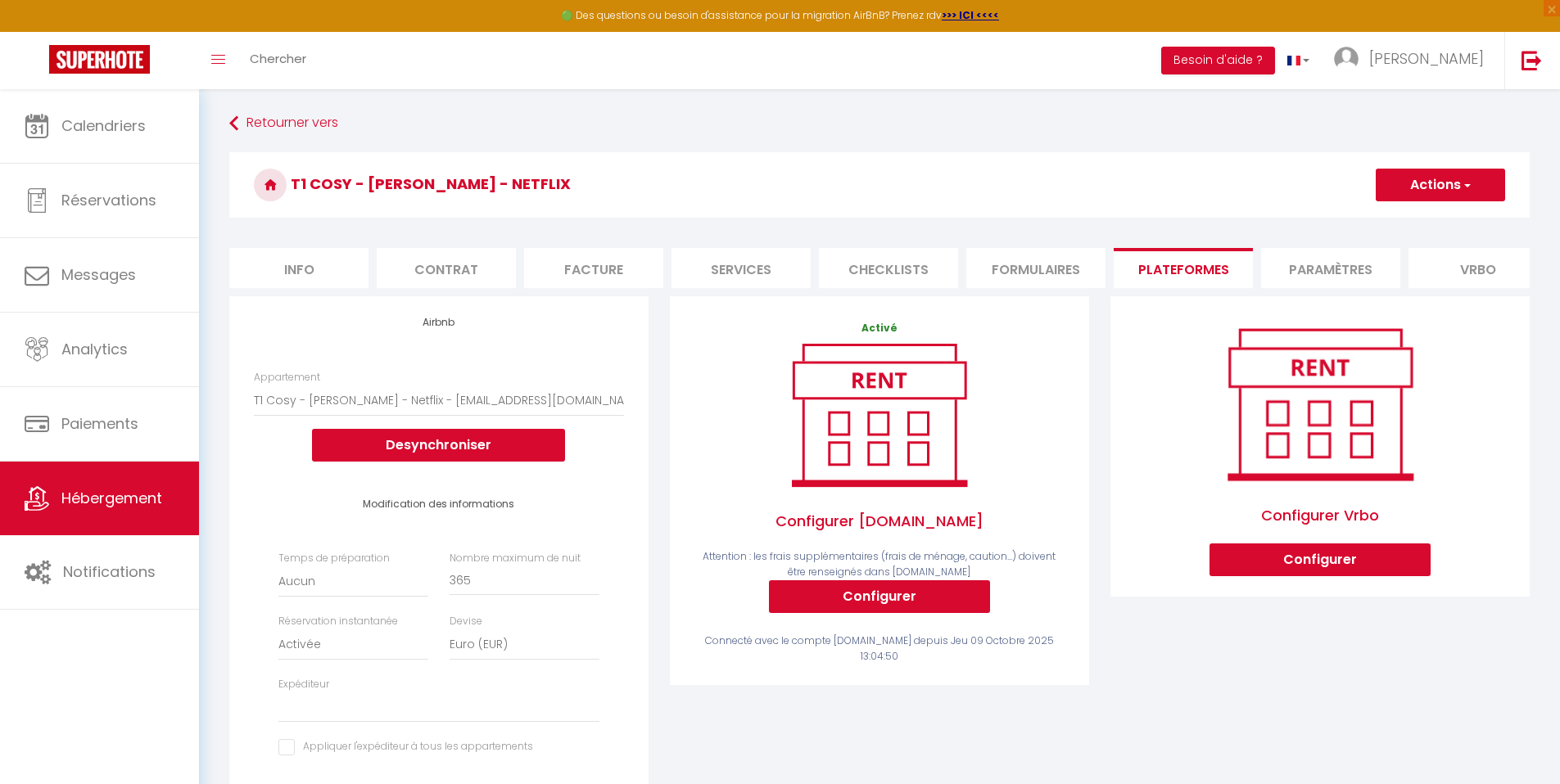
drag, startPoint x: 1571, startPoint y: 96, endPoint x: 1571, endPoint y: 41, distance: 55.0
click at [1559, 41] on html "🟢 Des questions ou besoin d'assistance pour la migration AirBnB? Prenez rdv >>>…" at bounding box center [780, 392] width 1560 height 784
